Goal: Task Accomplishment & Management: Use online tool/utility

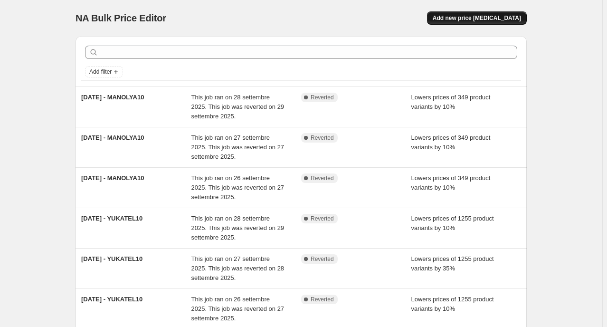
click at [468, 23] on button "Add new price [MEDICAL_DATA]" at bounding box center [477, 17] width 100 height 13
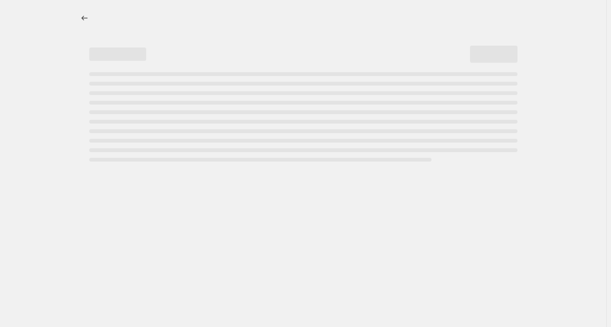
select select "percentage"
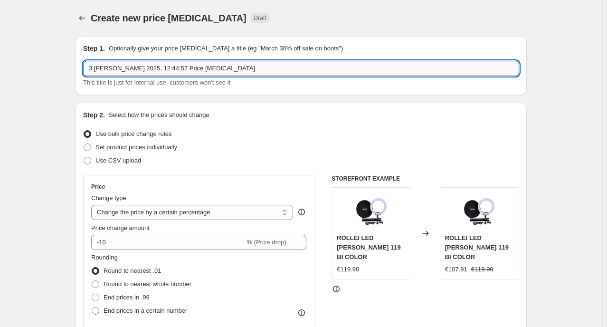
click at [208, 69] on input "3 ott 2025, 12:44:57 Price change job" at bounding box center [301, 68] width 436 height 15
drag, startPoint x: 211, startPoint y: 70, endPoint x: 33, endPoint y: 70, distance: 177.7
type input "[DATE] - NovitàRM 15%"
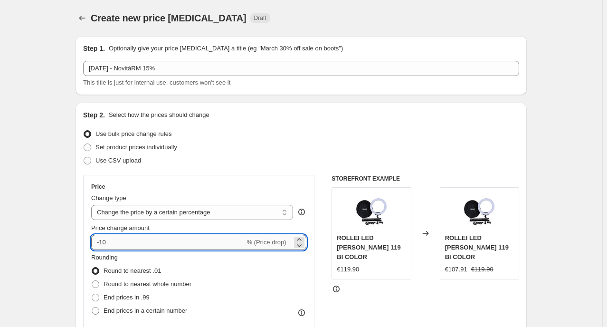
click at [134, 241] on input "-10" at bounding box center [167, 242] width 153 height 15
type input "-15"
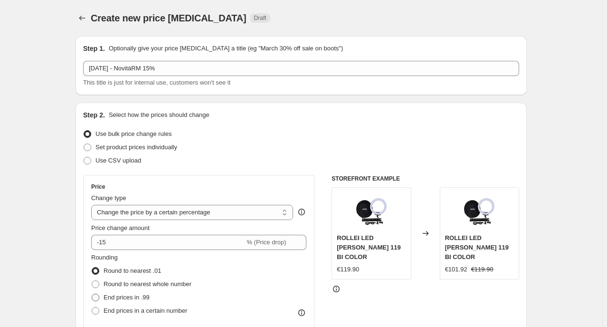
click at [124, 294] on span "End prices in .99" at bounding box center [127, 297] width 46 height 7
click at [92, 294] on input "End prices in .99" at bounding box center [92, 294] width 0 height 0
radio input "true"
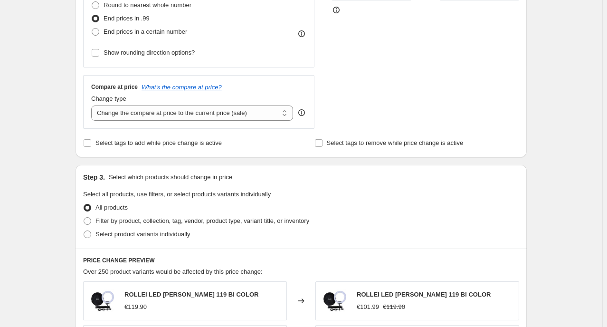
scroll to position [302, 0]
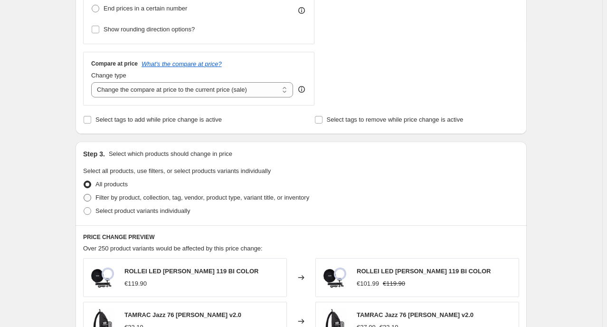
click at [130, 198] on span "Filter by product, collection, tag, vendor, product type, variant title, or inv…" at bounding box center [202, 197] width 214 height 7
click at [84, 194] on input "Filter by product, collection, tag, vendor, product type, variant title, or inv…" at bounding box center [84, 194] width 0 height 0
radio input "true"
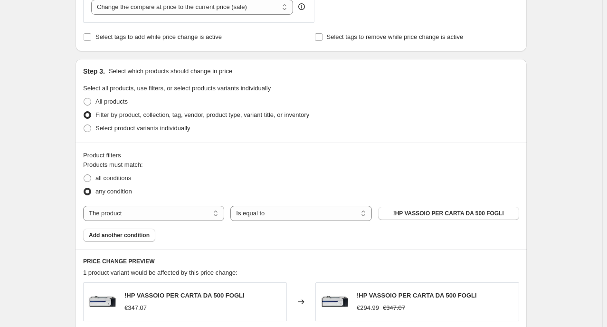
scroll to position [389, 0]
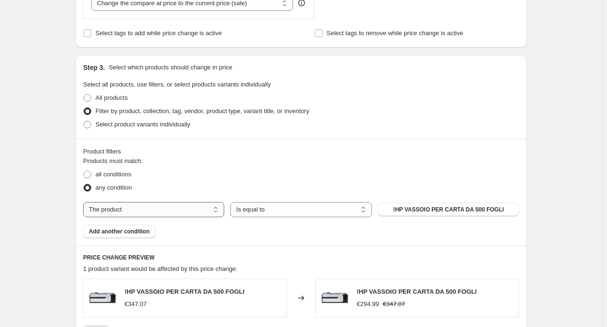
click at [200, 211] on select "The product The product's collection The product's tag The product's vendor The…" at bounding box center [153, 209] width 141 height 15
select select "tag"
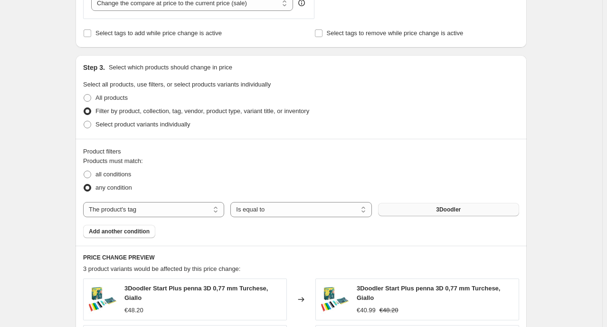
click at [439, 205] on button "3Doodler" at bounding box center [448, 209] width 141 height 13
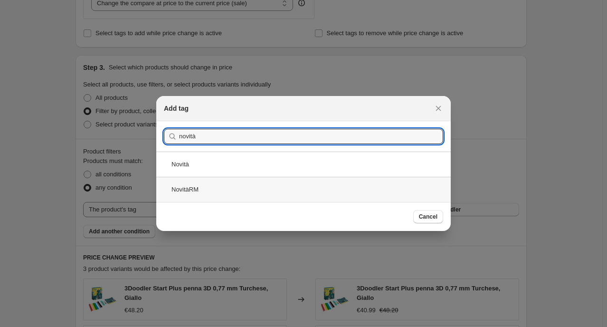
type input "novità"
click at [210, 198] on div "NovitàRM" at bounding box center [303, 189] width 295 height 25
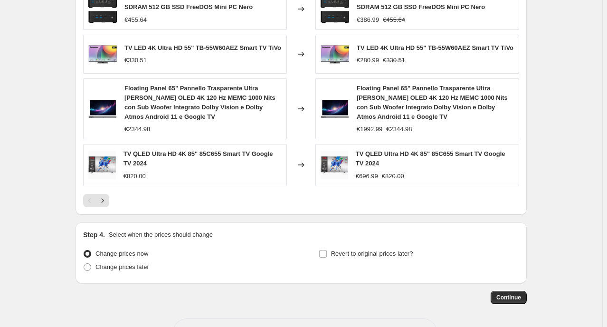
scroll to position [760, 0]
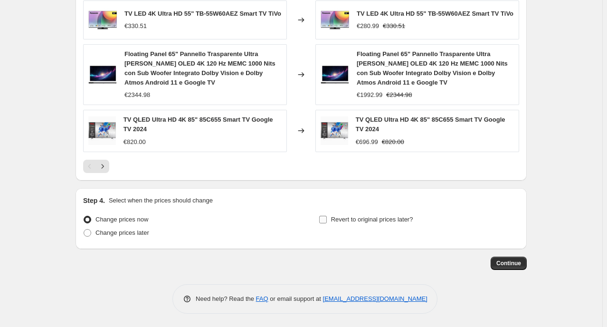
click at [334, 220] on span "Revert to original prices later?" at bounding box center [372, 219] width 82 height 7
click at [327, 220] on input "Revert to original prices later?" at bounding box center [323, 220] width 8 height 8
checkbox input "true"
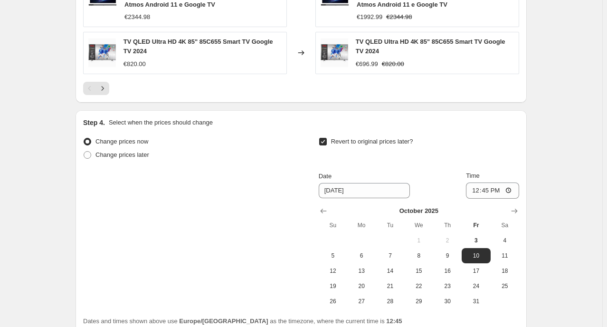
scroll to position [846, 0]
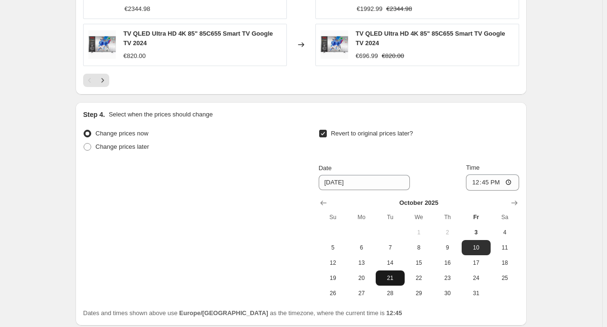
click at [387, 275] on span "21" at bounding box center [390, 278] width 21 height 8
click at [396, 240] on button "7" at bounding box center [390, 247] width 29 height 15
type input "10/7/2025"
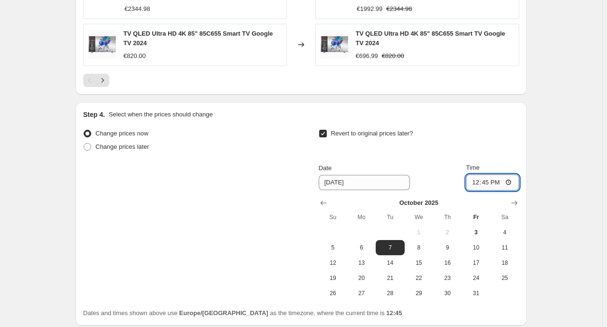
click at [486, 181] on input "12:45" at bounding box center [492, 182] width 53 height 16
type input "11:00"
click at [445, 168] on div "Date 10/7/2025 Time 11:00" at bounding box center [419, 177] width 200 height 28
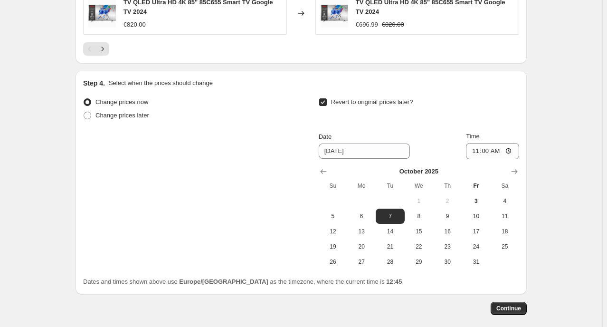
scroll to position [923, 0]
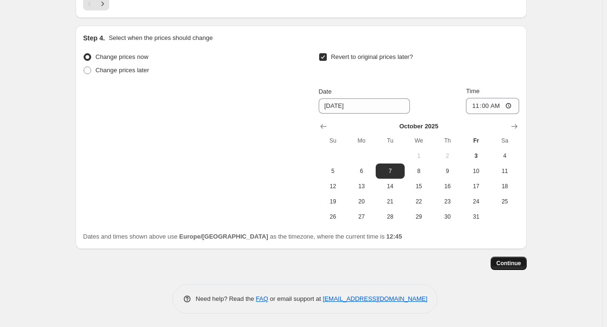
click at [504, 265] on span "Continue" at bounding box center [508, 263] width 25 height 8
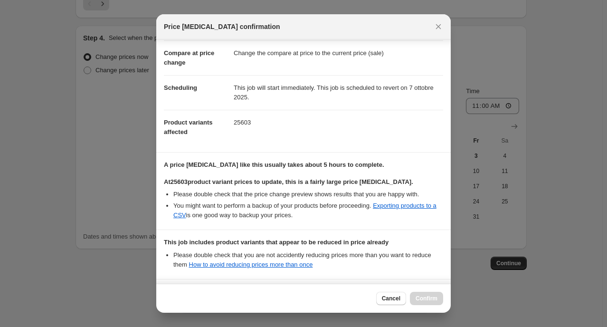
scroll to position [134, 0]
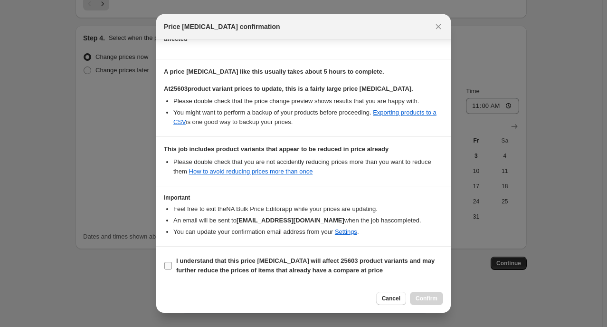
click at [168, 265] on input "I understand that this price change job will affect 25603 product variants and …" at bounding box center [168, 266] width 8 height 8
checkbox input "true"
click at [419, 298] on span "Confirm" at bounding box center [427, 299] width 22 height 8
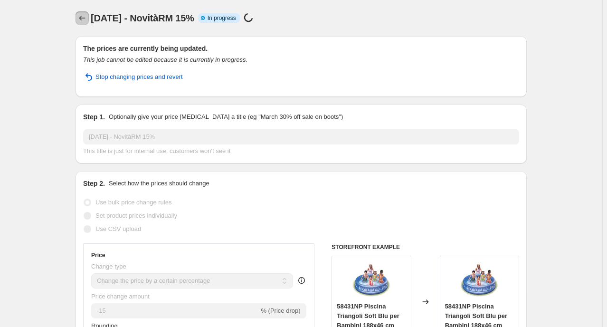
click at [84, 21] on icon "Price change jobs" at bounding box center [82, 18] width 10 height 10
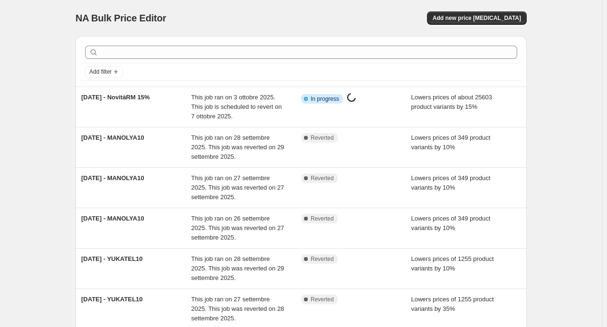
click at [377, 17] on div "Add new price [MEDICAL_DATA]" at bounding box center [413, 17] width 227 height 13
